Goal: Task Accomplishment & Management: Manage account settings

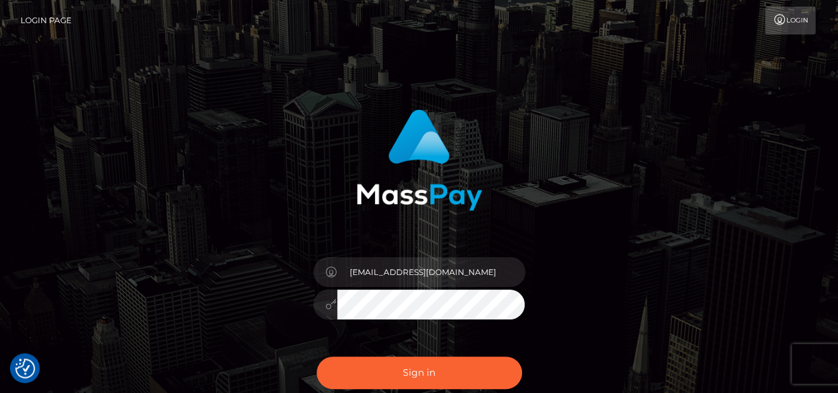
checkbox input "true"
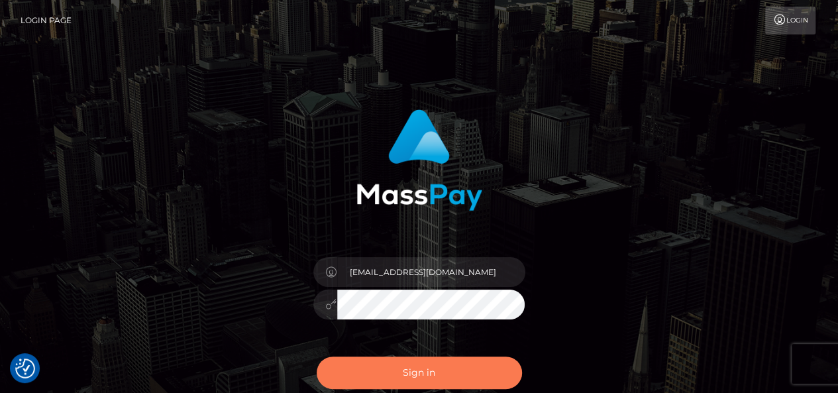
click at [401, 367] on button "Sign in" at bounding box center [418, 372] width 205 height 32
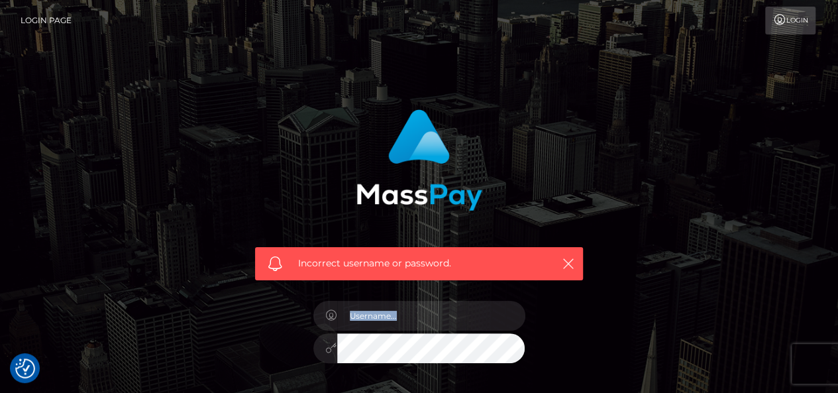
drag, startPoint x: 0, startPoint y: 0, endPoint x: 451, endPoint y: 212, distance: 498.2
click at [451, 212] on div "Incorrect username or password." at bounding box center [419, 282] width 348 height 367
